Goal: Navigation & Orientation: Find specific page/section

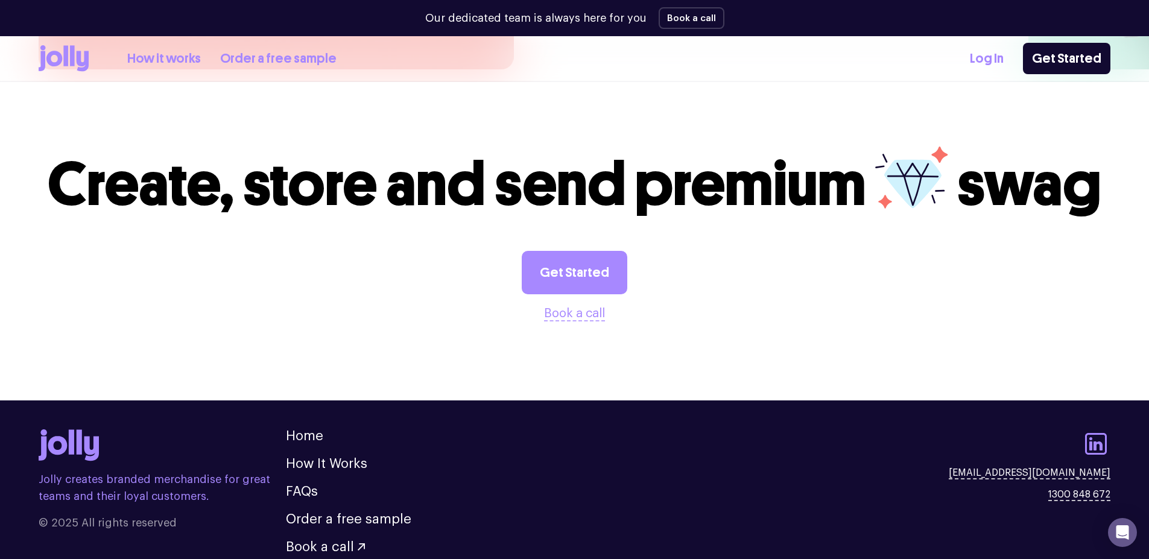
scroll to position [3354, 0]
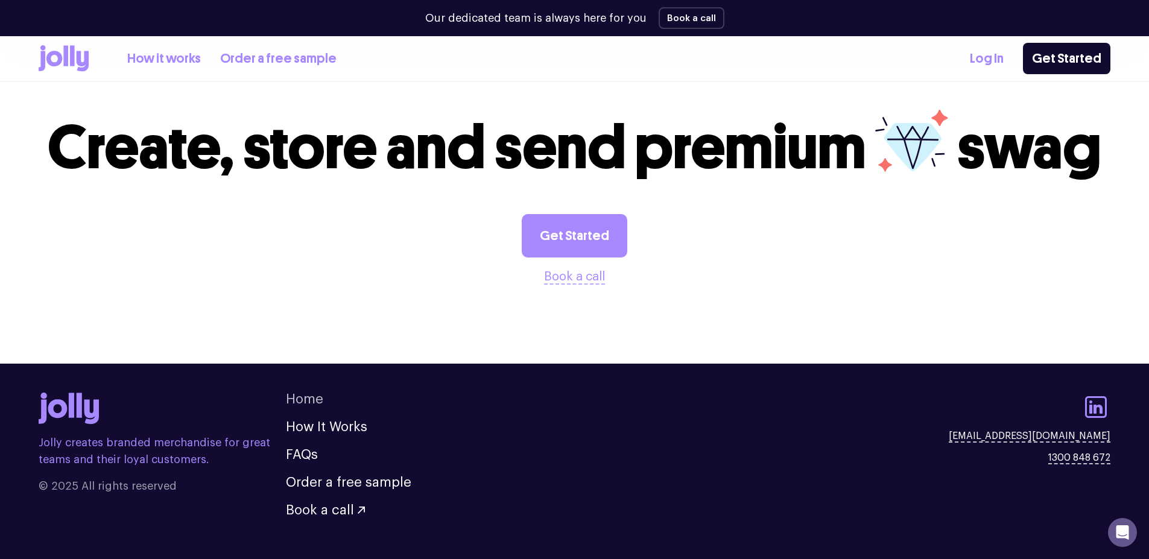
click at [305, 393] on link "Home" at bounding box center [304, 399] width 37 height 13
click at [314, 393] on link "Home" at bounding box center [304, 399] width 37 height 13
click at [318, 393] on link "Home" at bounding box center [304, 399] width 37 height 13
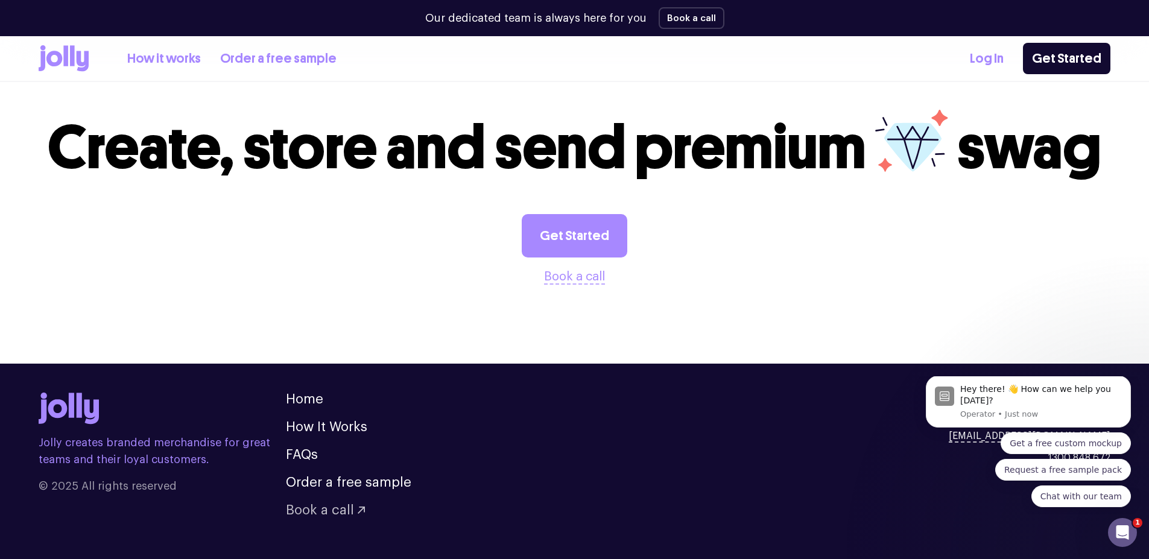
click at [340, 504] on span "Book a call" at bounding box center [320, 510] width 68 height 13
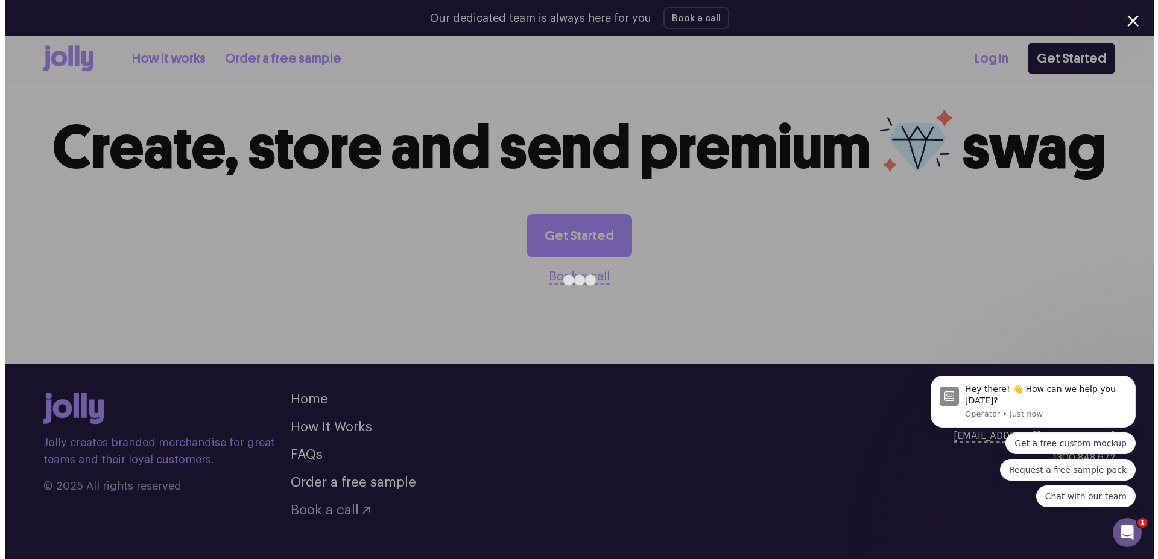
scroll to position [3358, 0]
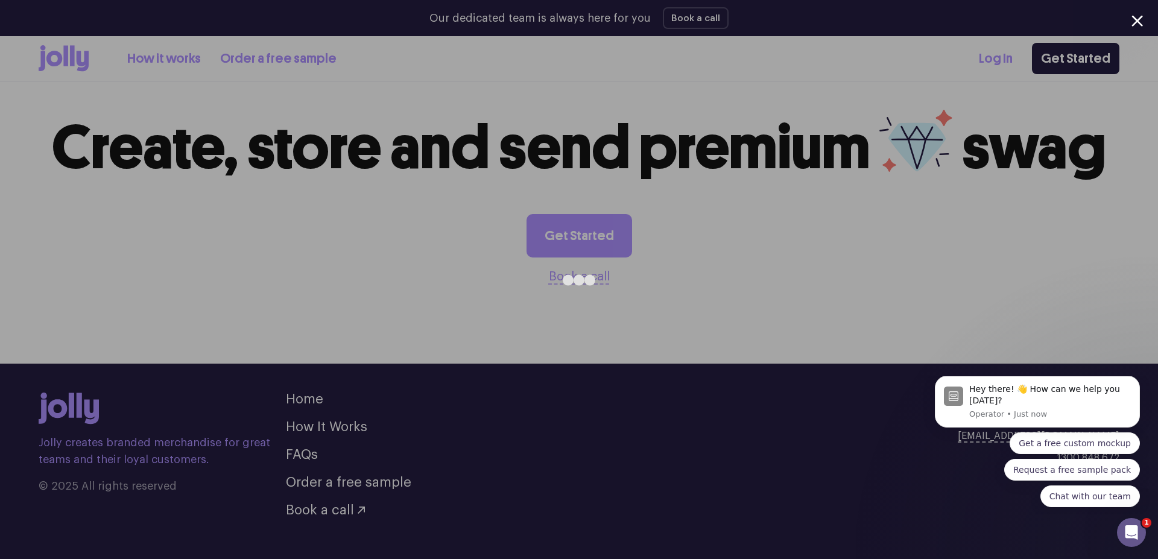
click at [99, 274] on div at bounding box center [579, 279] width 1158 height 559
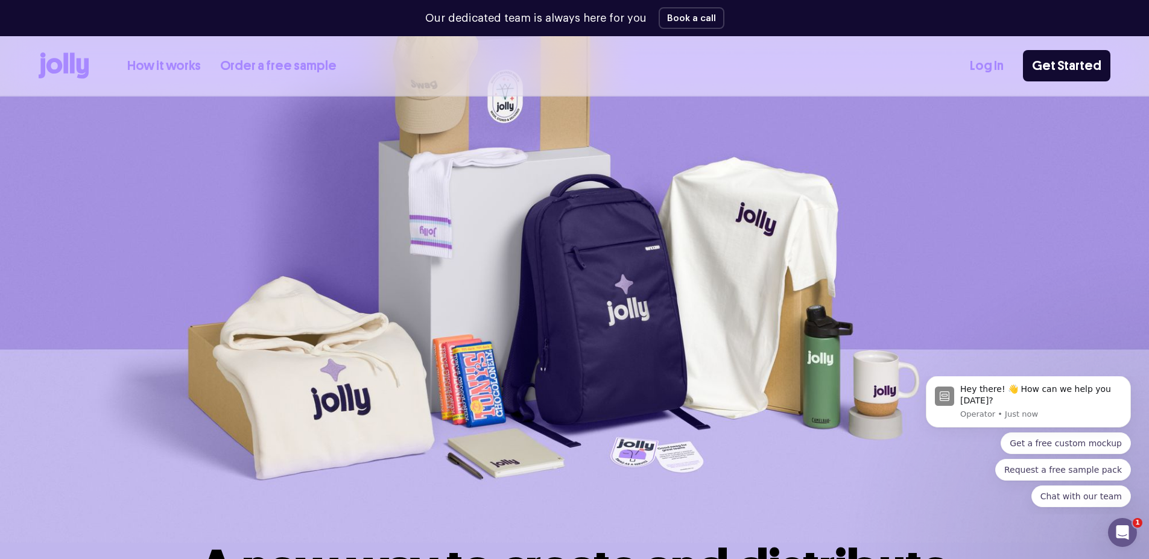
scroll to position [0, 0]
